Goal: Check status: Check status

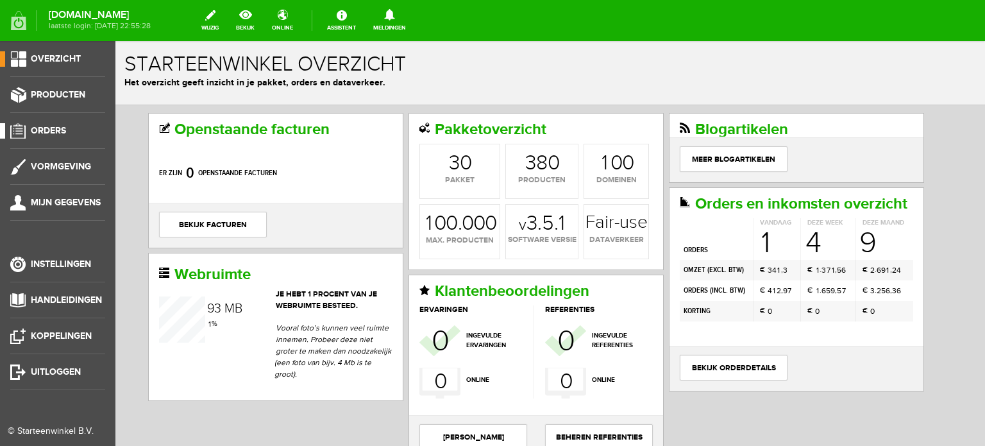
click at [56, 130] on span "Orders" at bounding box center [48, 130] width 35 height 11
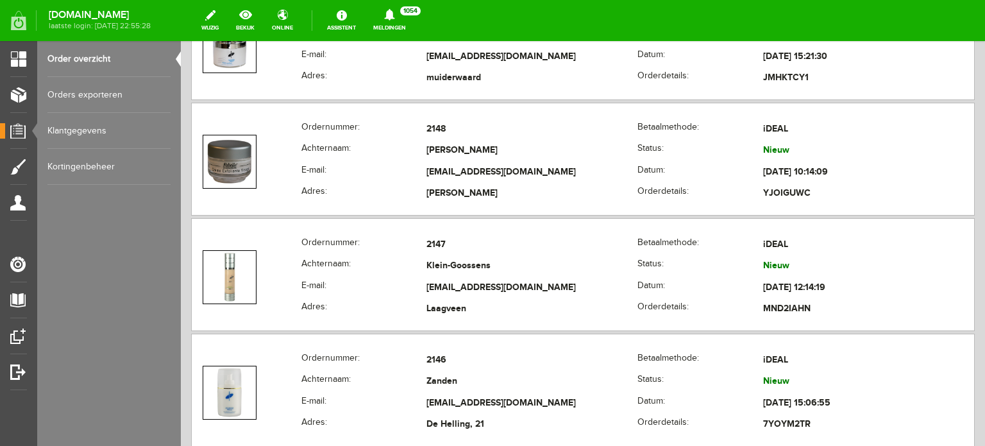
scroll to position [462, 0]
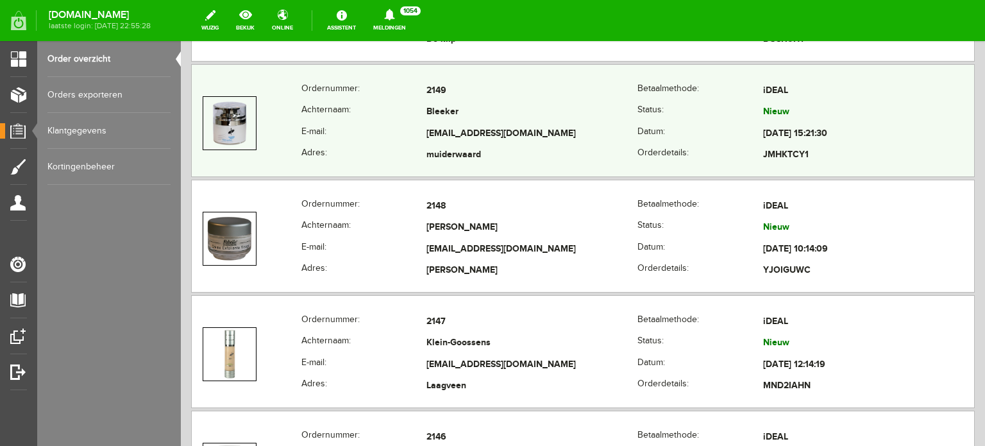
click at [451, 112] on td "Bleeker" at bounding box center [531, 113] width 211 height 22
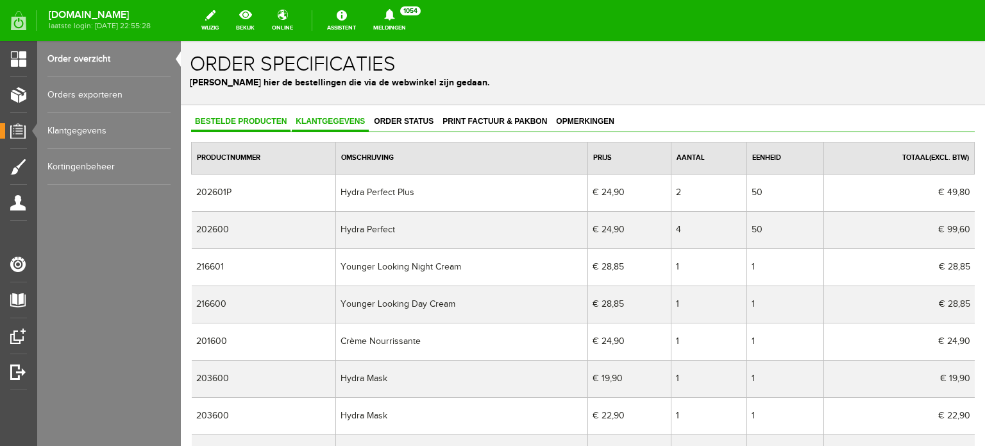
click at [330, 120] on span "Klantgegevens" at bounding box center [330, 121] width 77 height 9
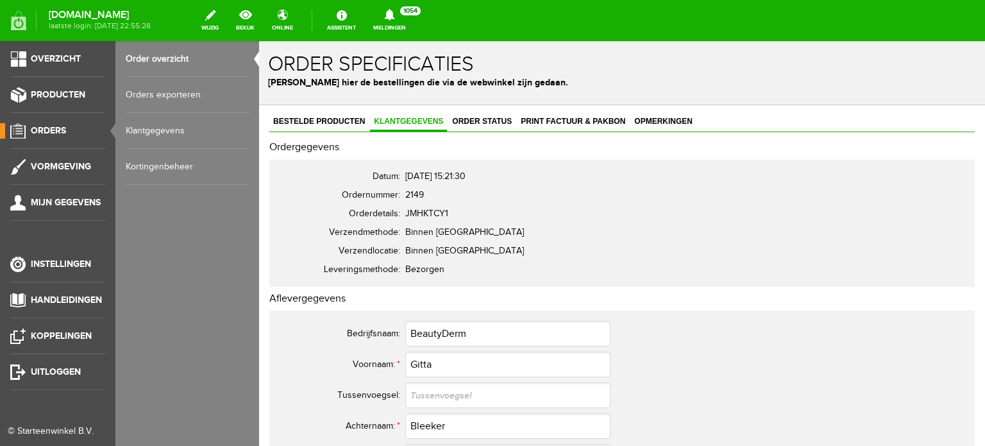
click at [47, 133] on span "Orders" at bounding box center [48, 130] width 35 height 11
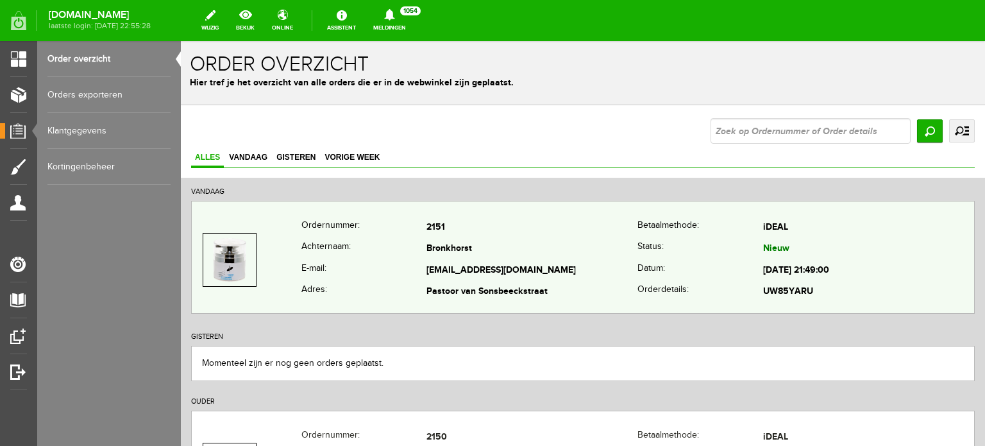
click at [435, 260] on td "[EMAIL_ADDRESS][DOMAIN_NAME]" at bounding box center [531, 271] width 211 height 22
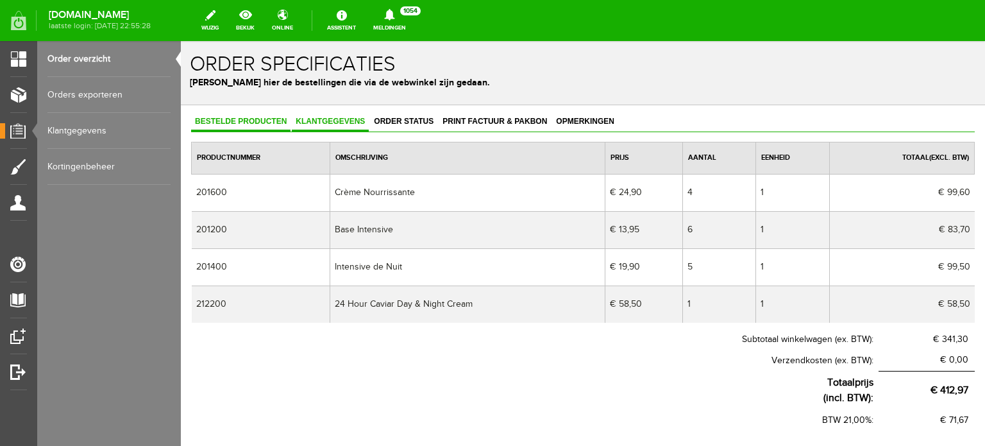
click at [342, 119] on span "Klantgegevens" at bounding box center [330, 121] width 77 height 9
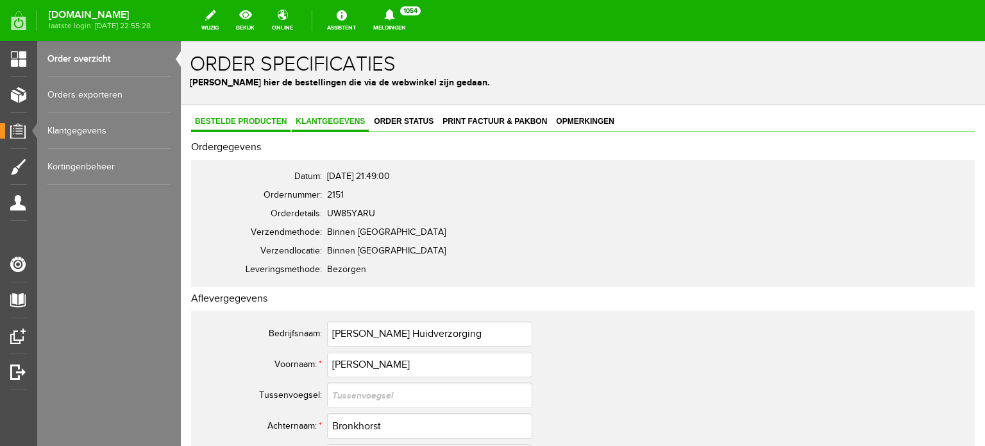
click at [228, 121] on span "Bestelde producten" at bounding box center [240, 121] width 99 height 9
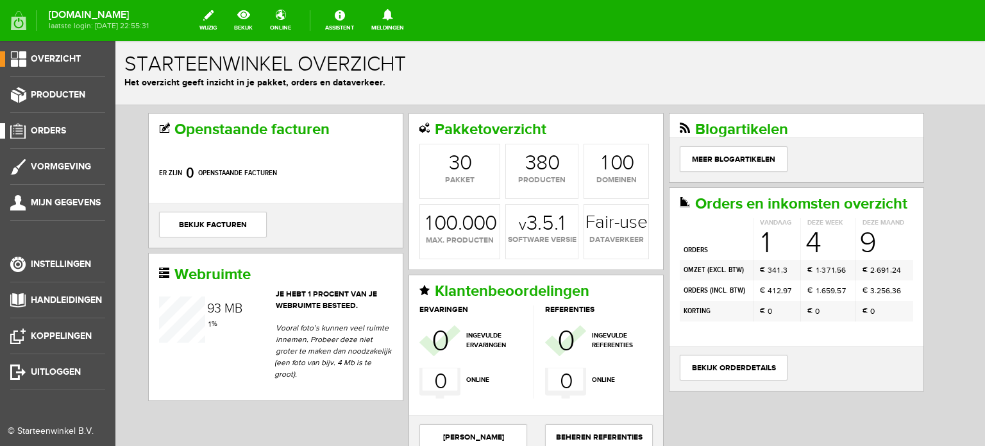
click at [53, 131] on span "Orders" at bounding box center [48, 130] width 35 height 11
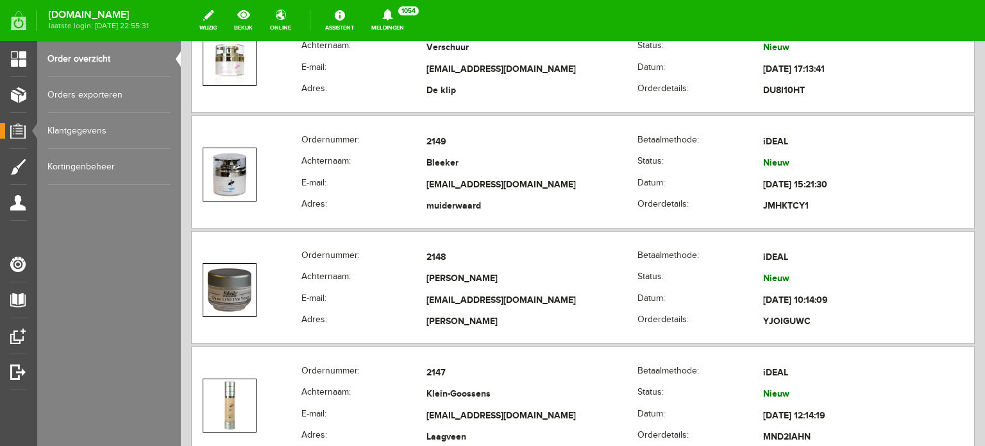
scroll to position [402, 0]
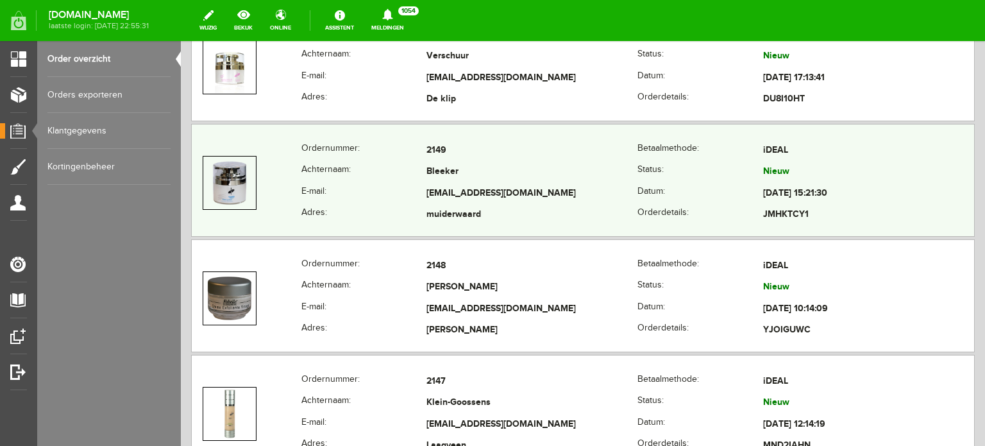
click at [454, 169] on td "Bleeker" at bounding box center [531, 173] width 211 height 22
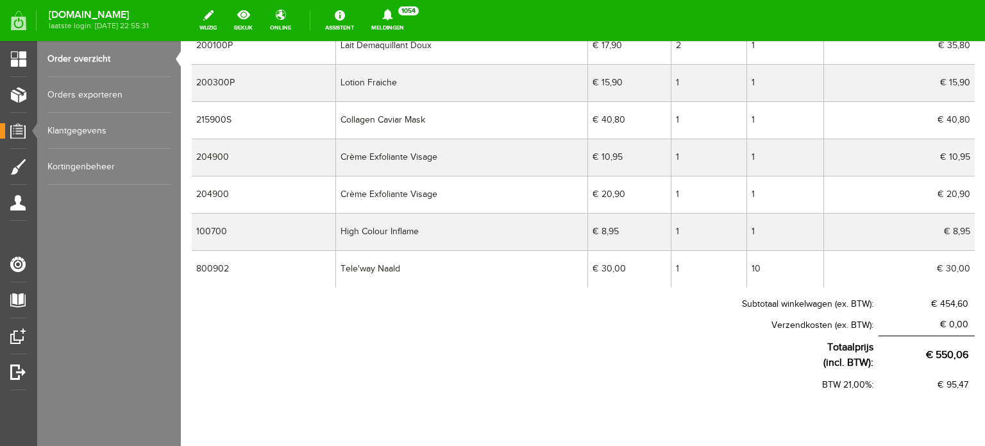
scroll to position [470, 0]
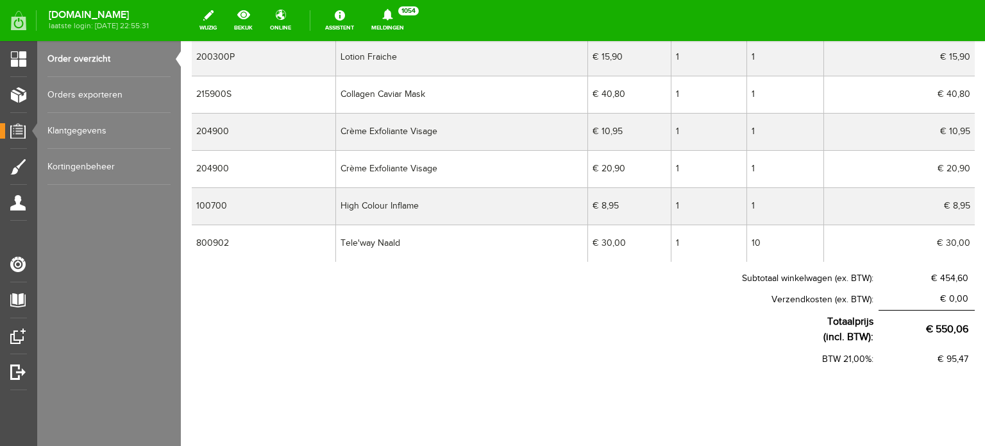
click at [120, 39] on div "www.alexandrefabellewebshop.com laatste login: 10-9-2025 22:55:31 wijzig bekijk…" at bounding box center [492, 20] width 985 height 41
